Goal: Task Accomplishment & Management: Use online tool/utility

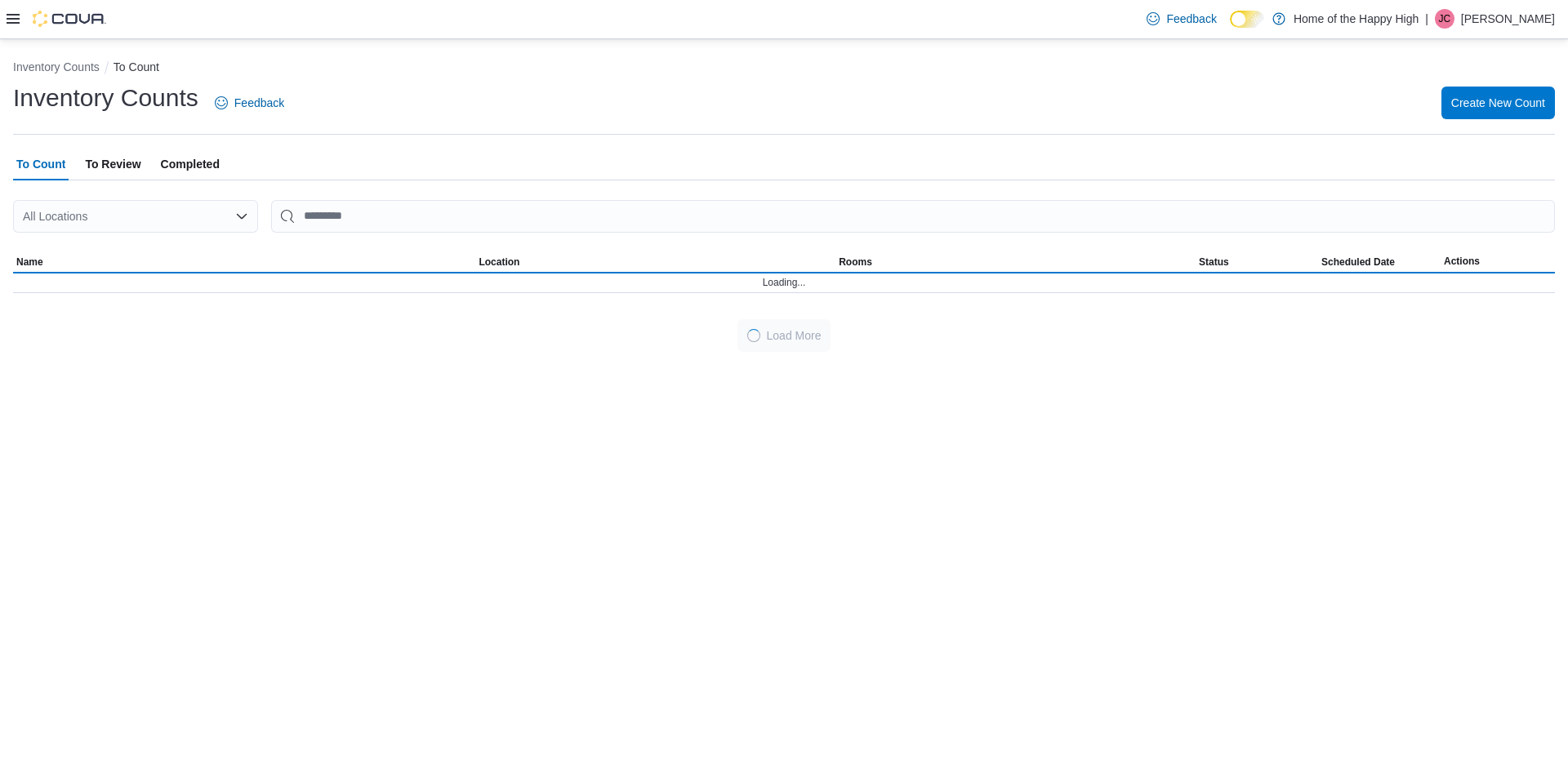
click at [180, 162] on span "Completed" at bounding box center [191, 164] width 59 height 32
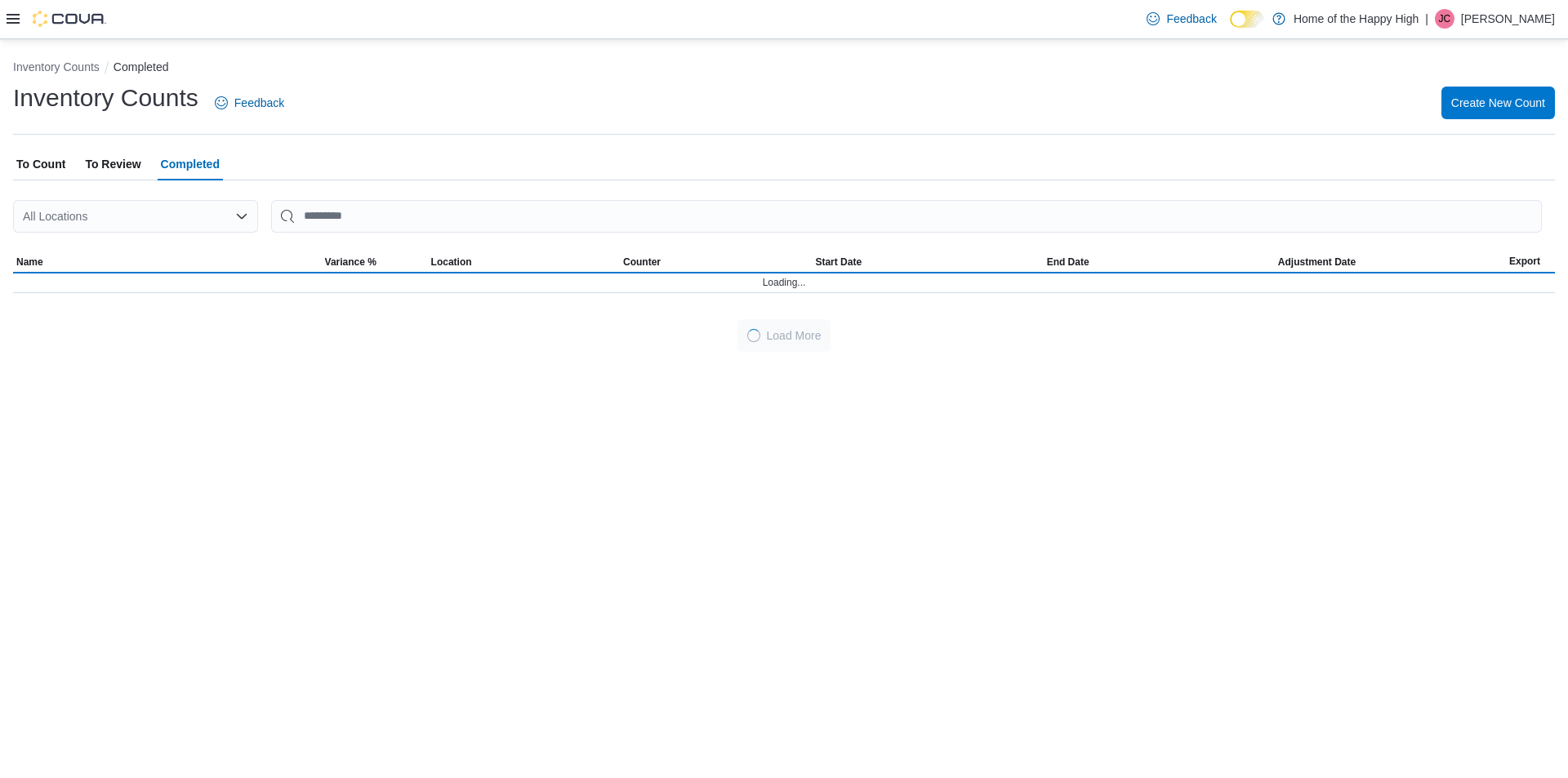
click at [176, 221] on div "All Locations" at bounding box center [135, 216] width 245 height 32
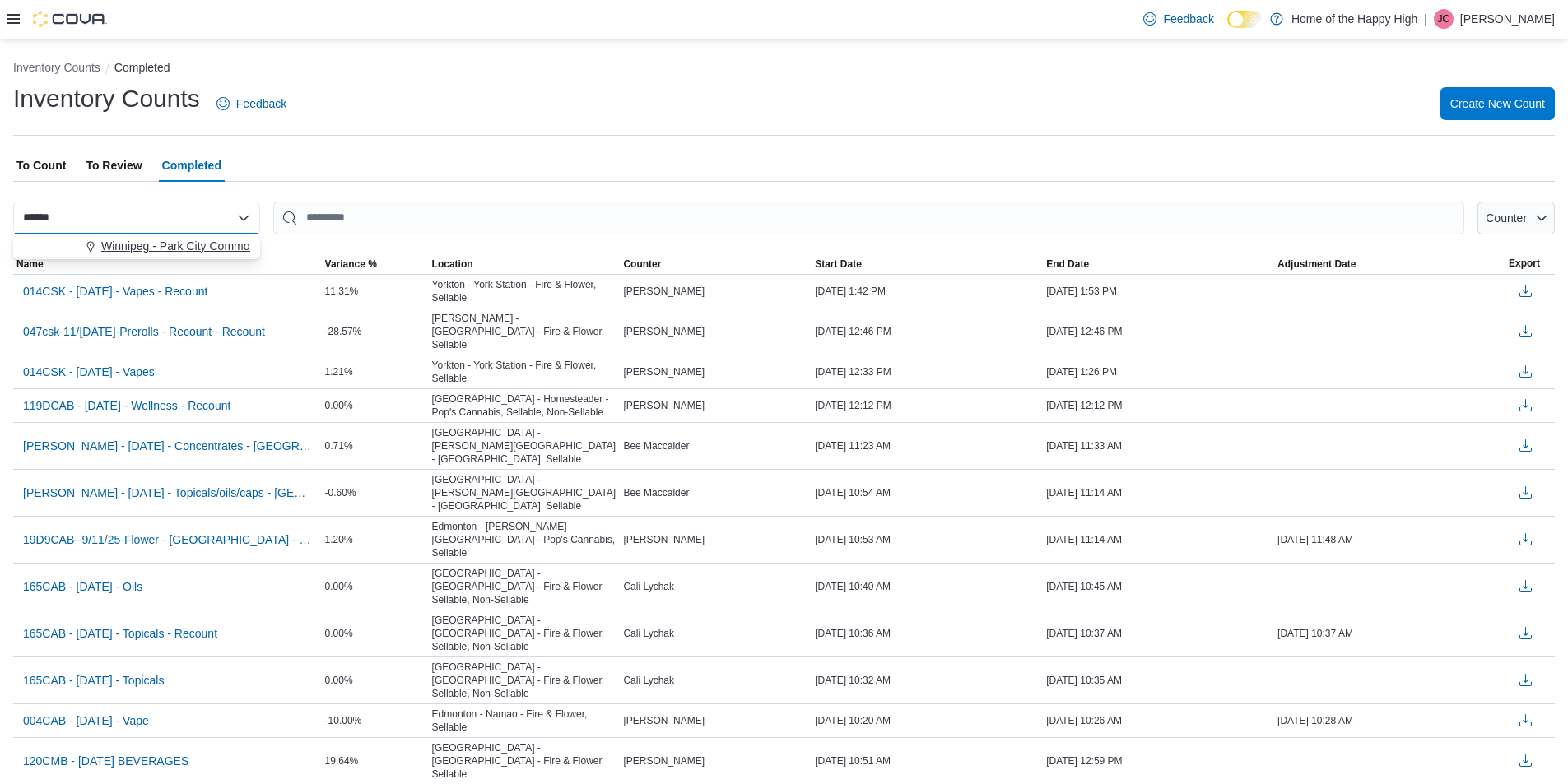
type input "******"
click at [185, 243] on span "Winnipeg - Park City Commons - Fire & Flower" at bounding box center [220, 246] width 239 height 16
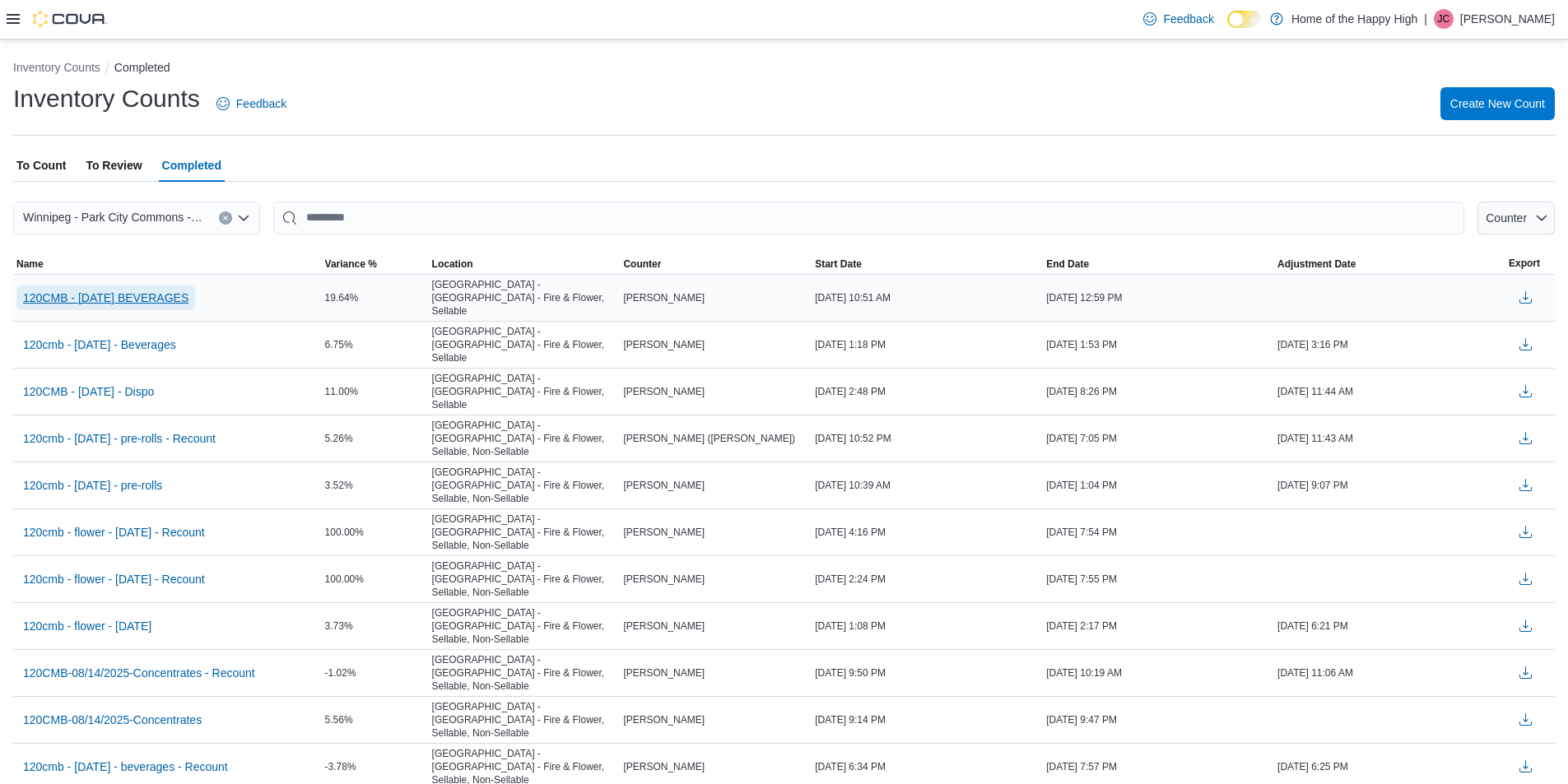
click at [176, 290] on span "120CMB - [DATE] BEVERAGES" at bounding box center [106, 298] width 165 height 16
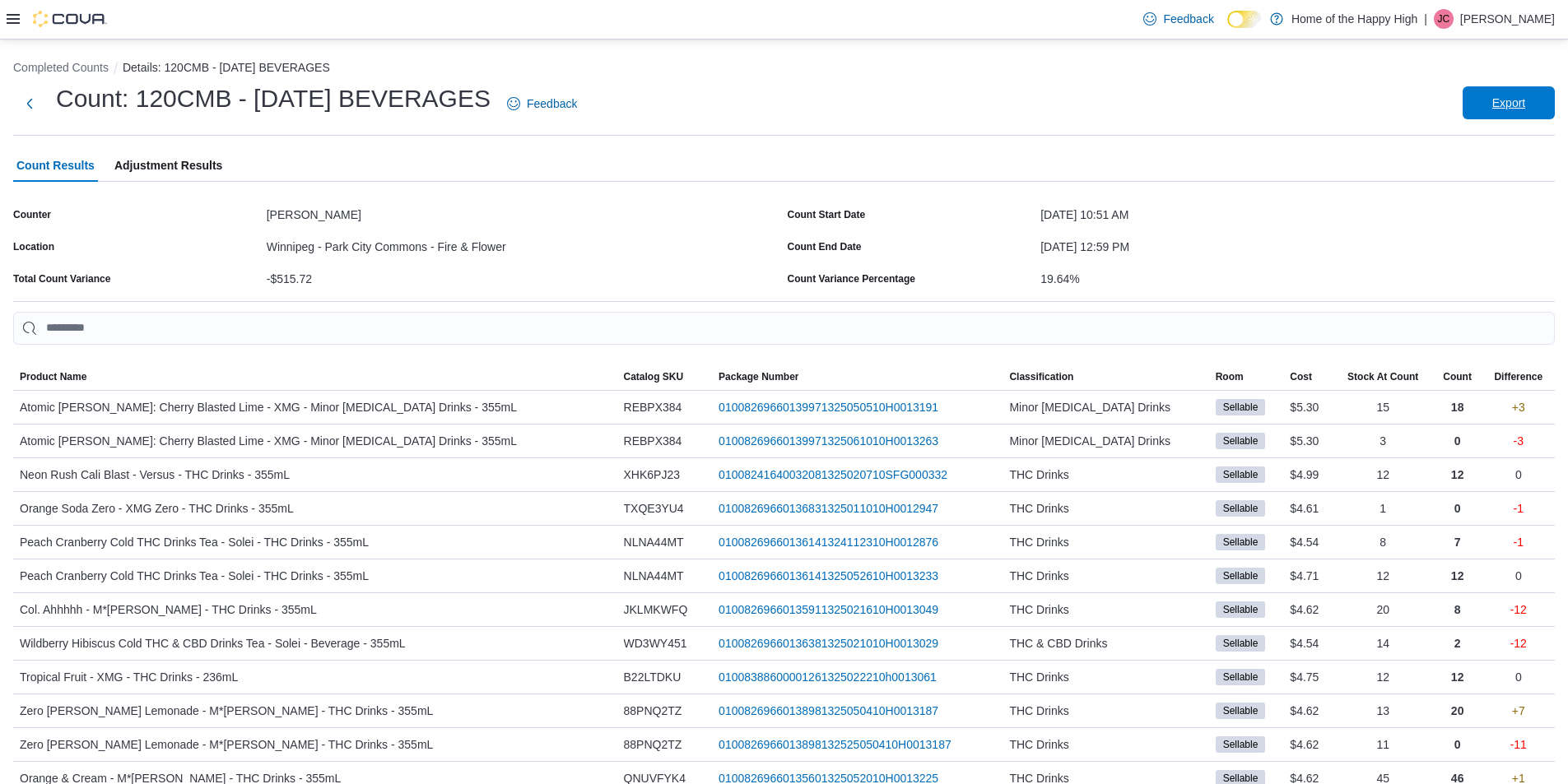
click at [1516, 111] on span "Export" at bounding box center [1508, 103] width 72 height 33
click at [680, 269] on div "-$515.72" at bounding box center [524, 276] width 514 height 20
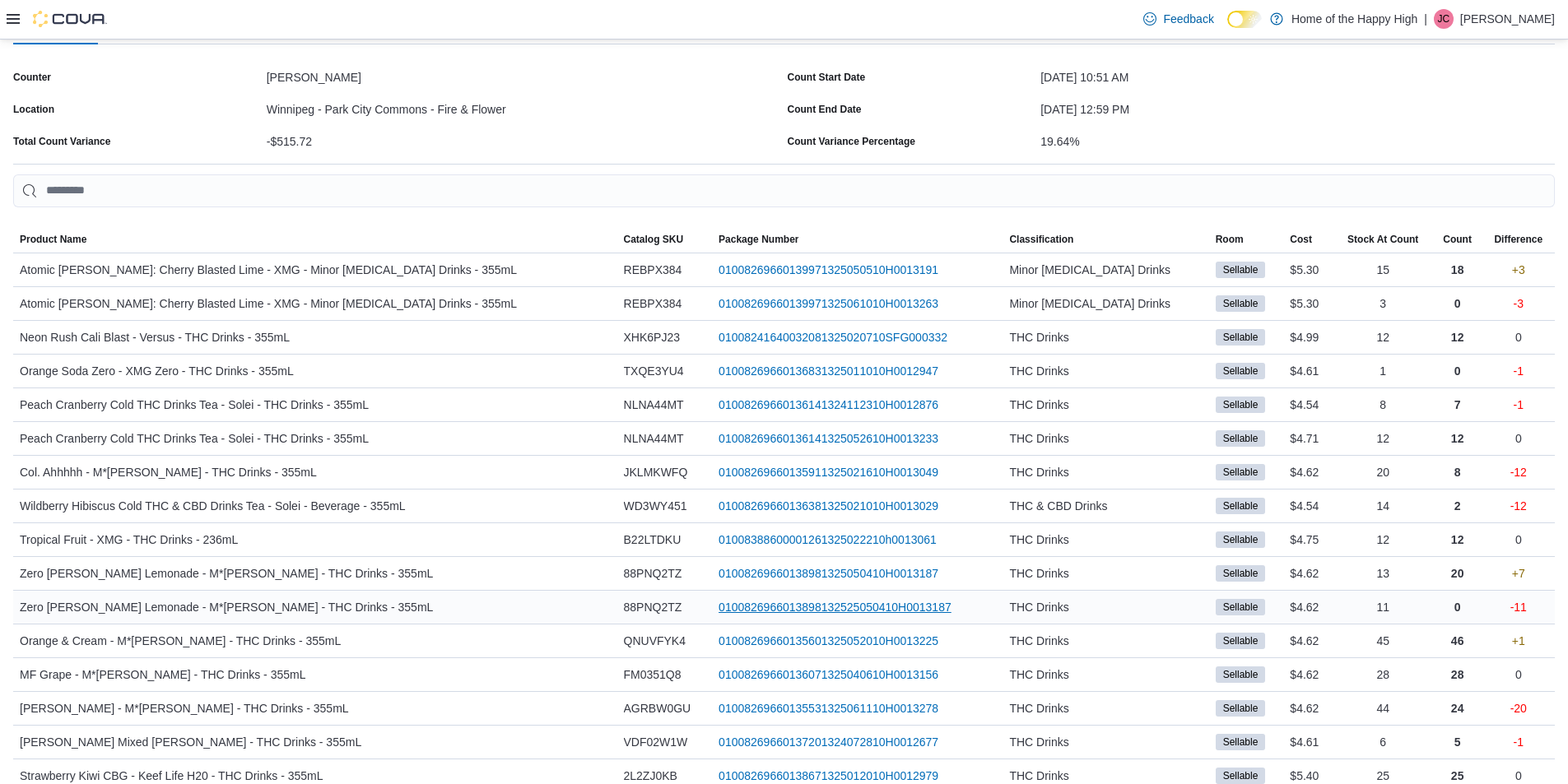
scroll to position [164, 0]
